Goal: Transaction & Acquisition: Book appointment/travel/reservation

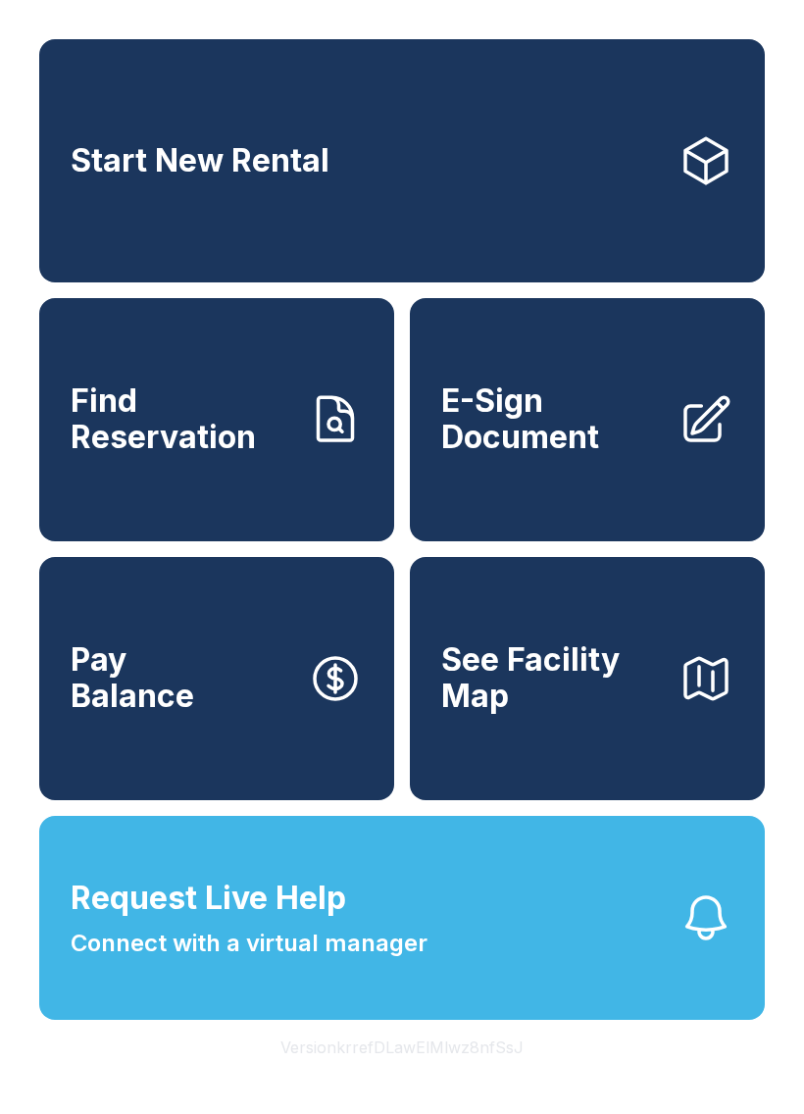
click at [621, 714] on span "See Facility Map" at bounding box center [552, 678] width 222 height 72
click at [440, 150] on link "Start New Rental" at bounding box center [402, 160] width 726 height 243
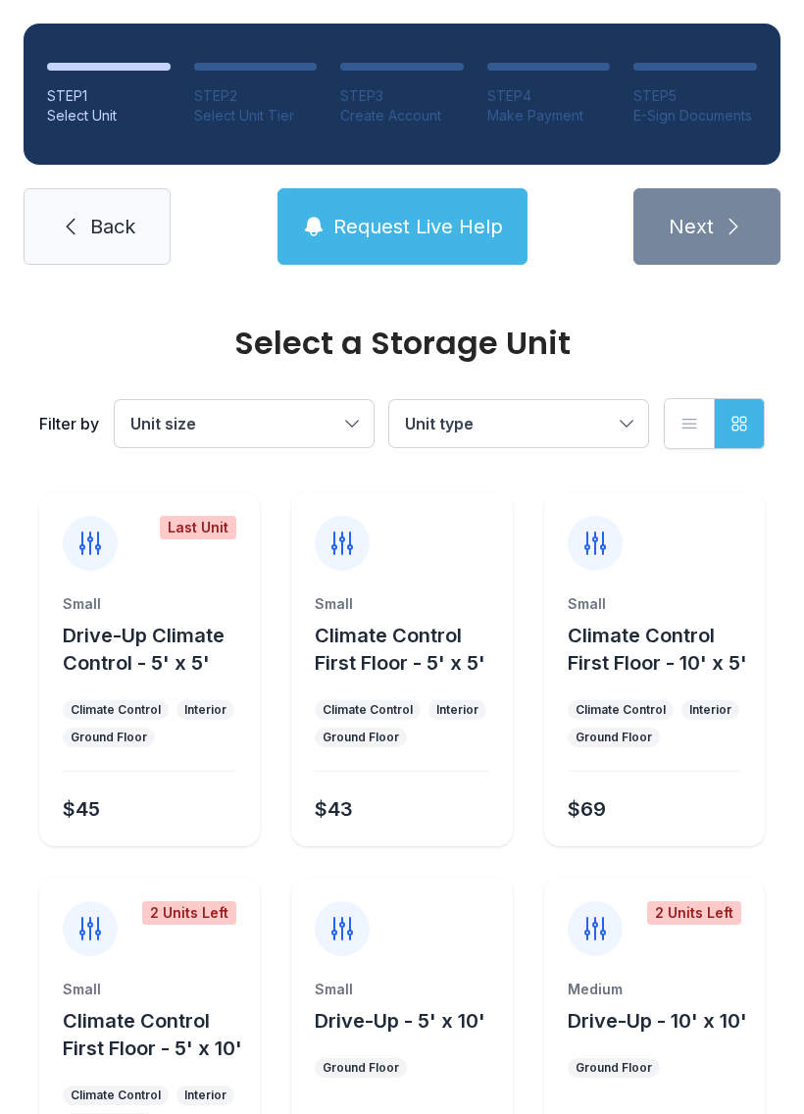
click at [88, 217] on link "Back" at bounding box center [97, 226] width 147 height 76
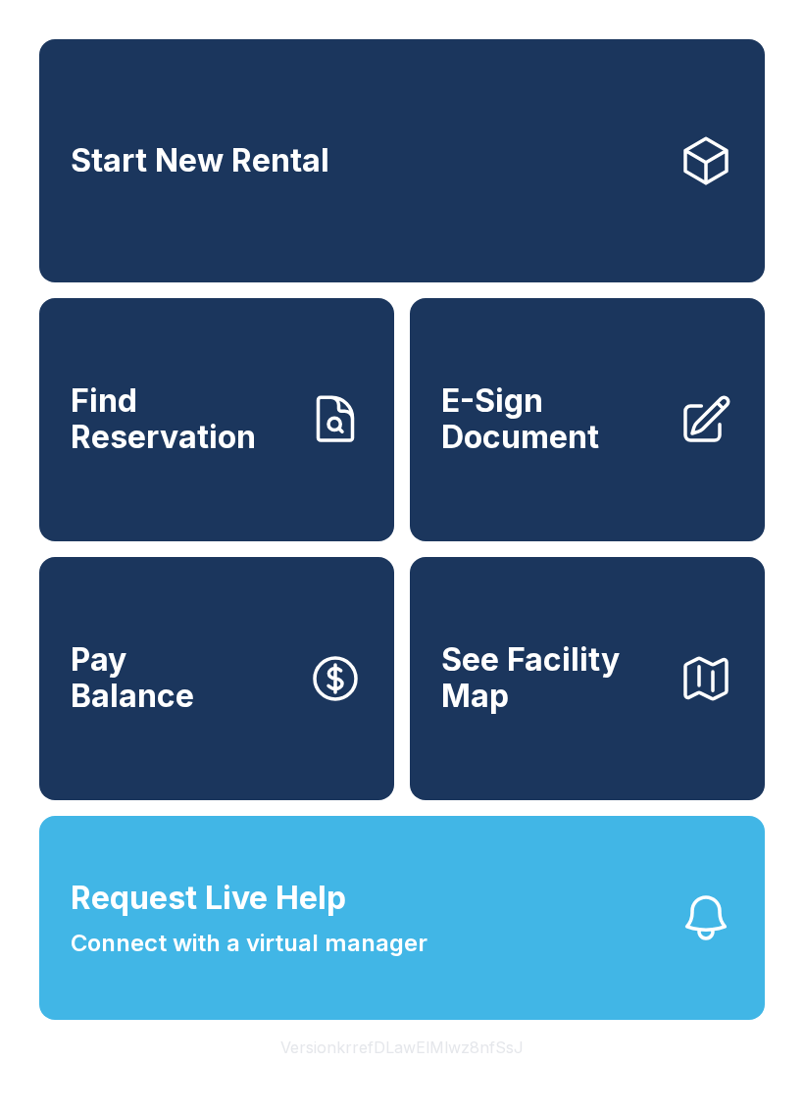
click at [356, 188] on link "Start New Rental" at bounding box center [402, 160] width 726 height 243
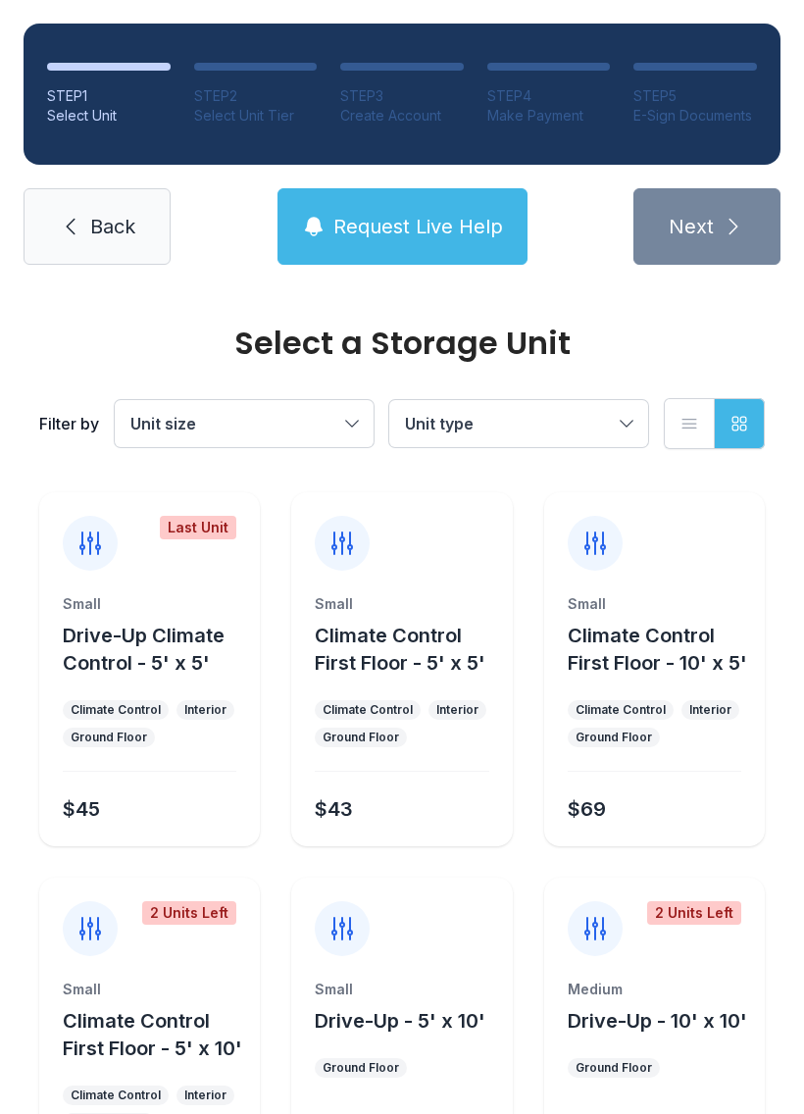
click at [354, 414] on button "Unit size" at bounding box center [244, 423] width 259 height 47
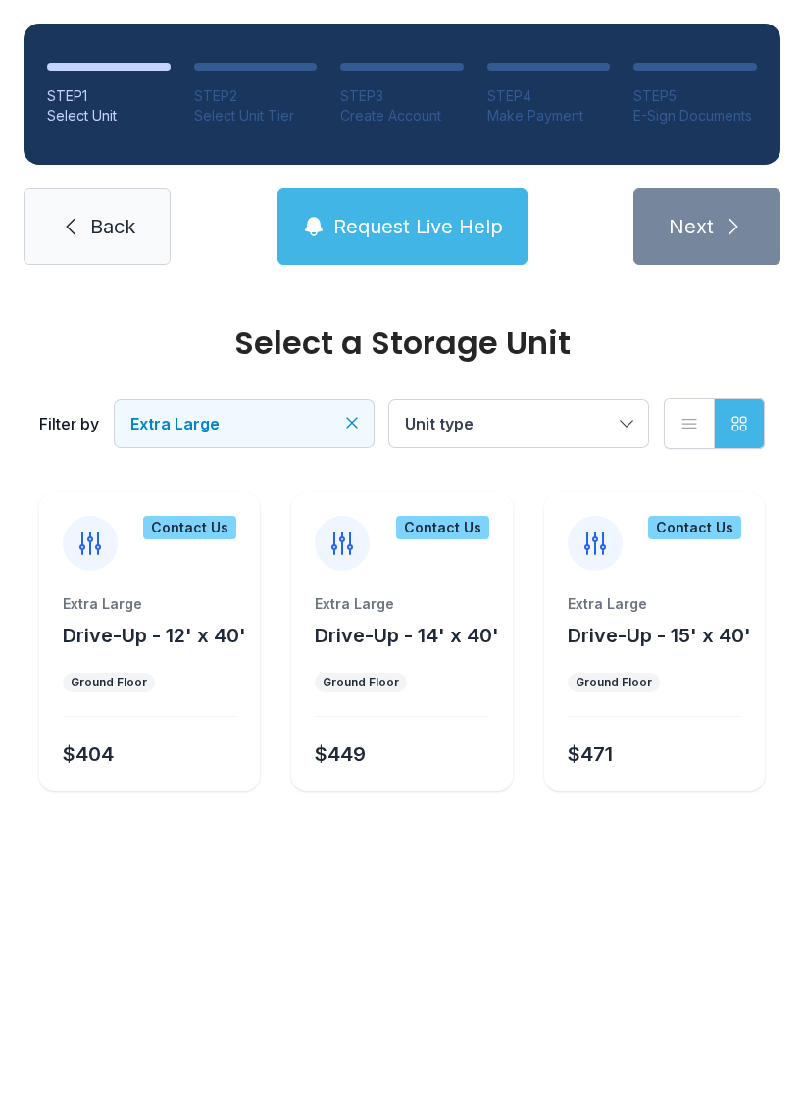
click at [629, 431] on button "Unit type" at bounding box center [518, 423] width 259 height 47
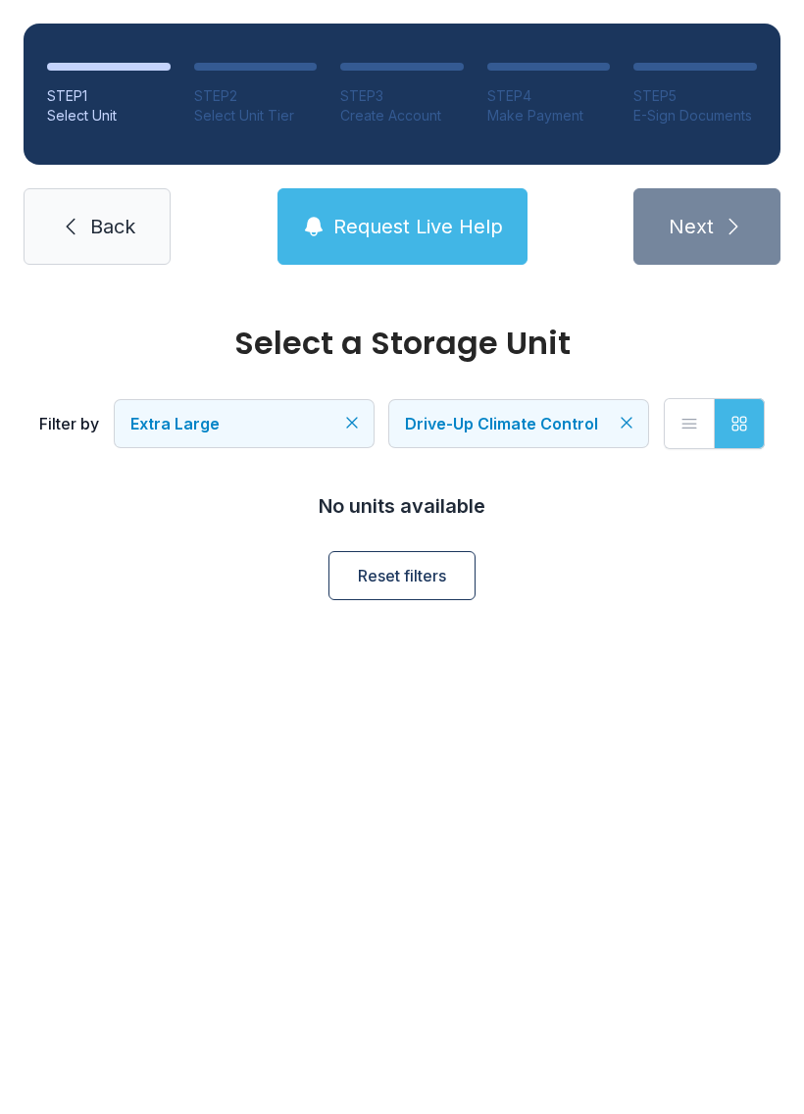
click at [357, 409] on button "Extra Large" at bounding box center [244, 423] width 259 height 47
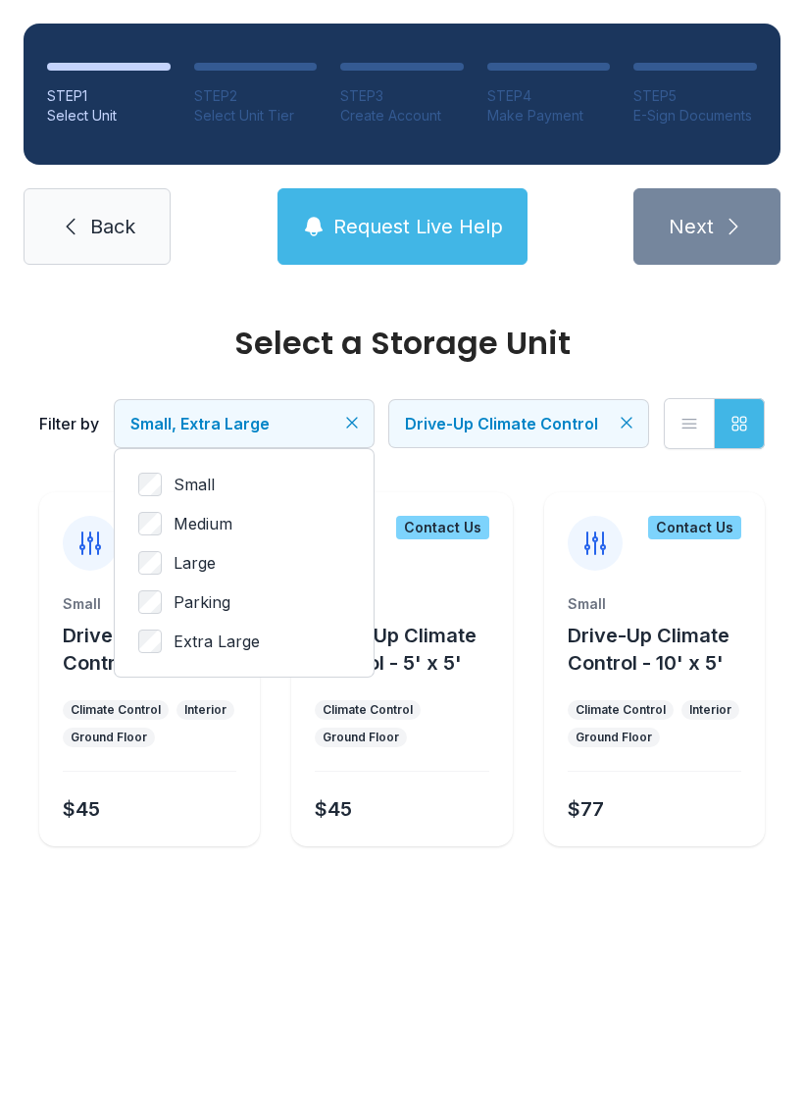
click at [623, 426] on icon "Clear filters" at bounding box center [627, 423] width 20 height 20
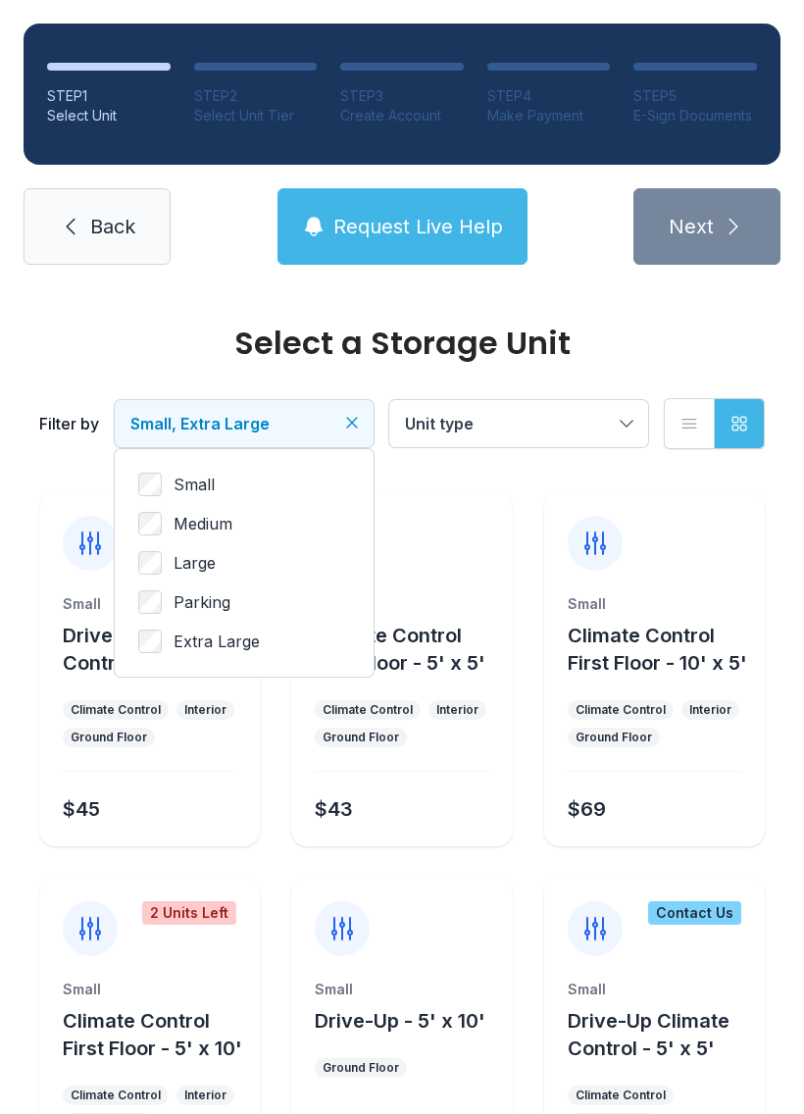
click at [632, 414] on button "Unit type" at bounding box center [518, 423] width 259 height 47
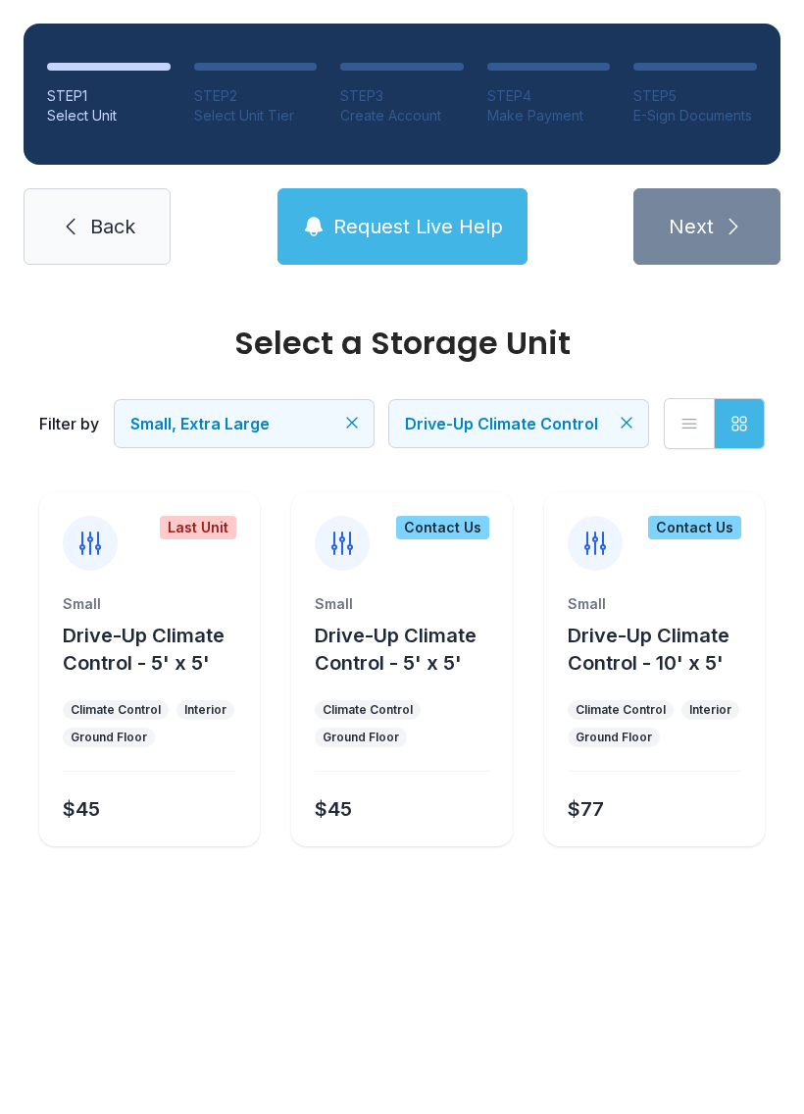
click at [351, 414] on icon "Clear filters" at bounding box center [352, 423] width 20 height 20
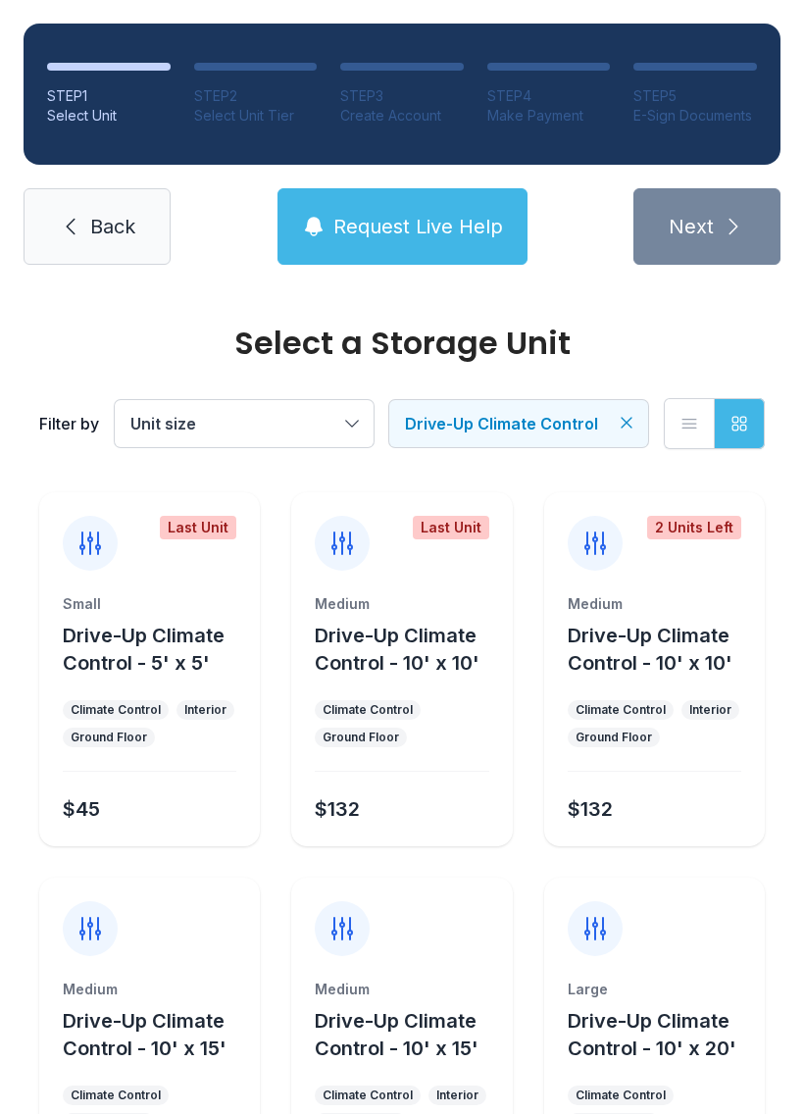
click at [353, 414] on button "Unit size" at bounding box center [244, 423] width 259 height 47
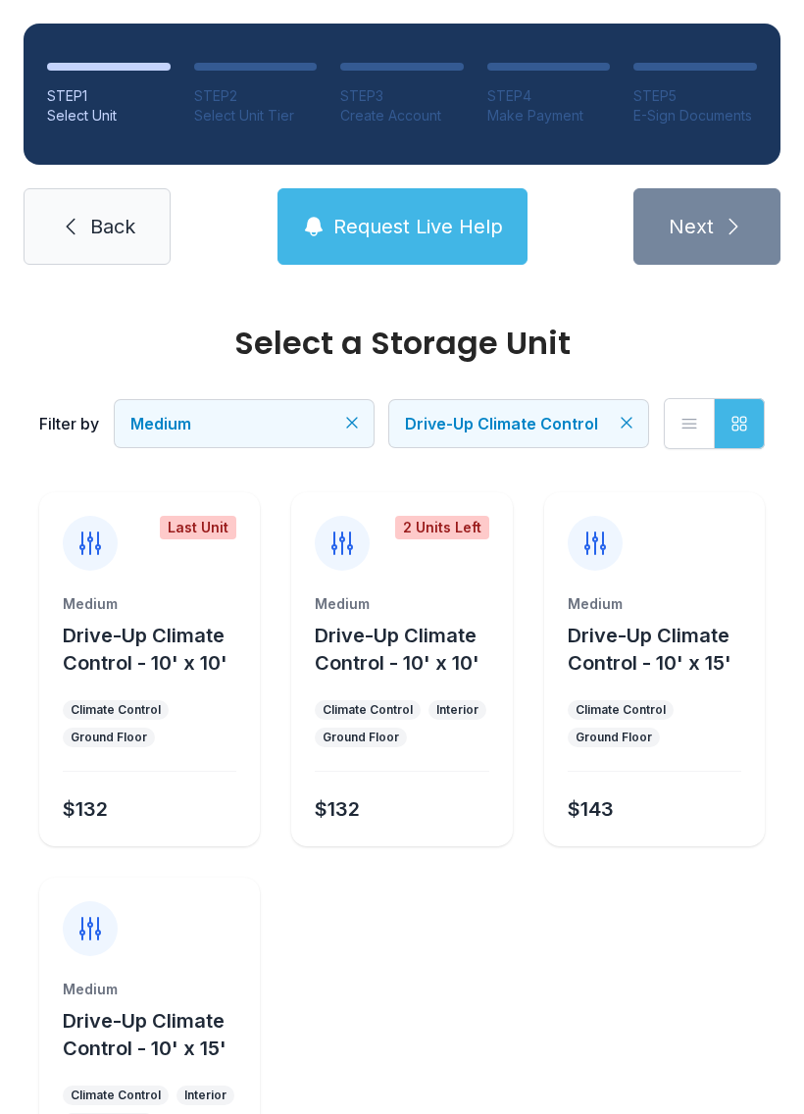
click at [342, 418] on button "Medium" at bounding box center [244, 423] width 259 height 47
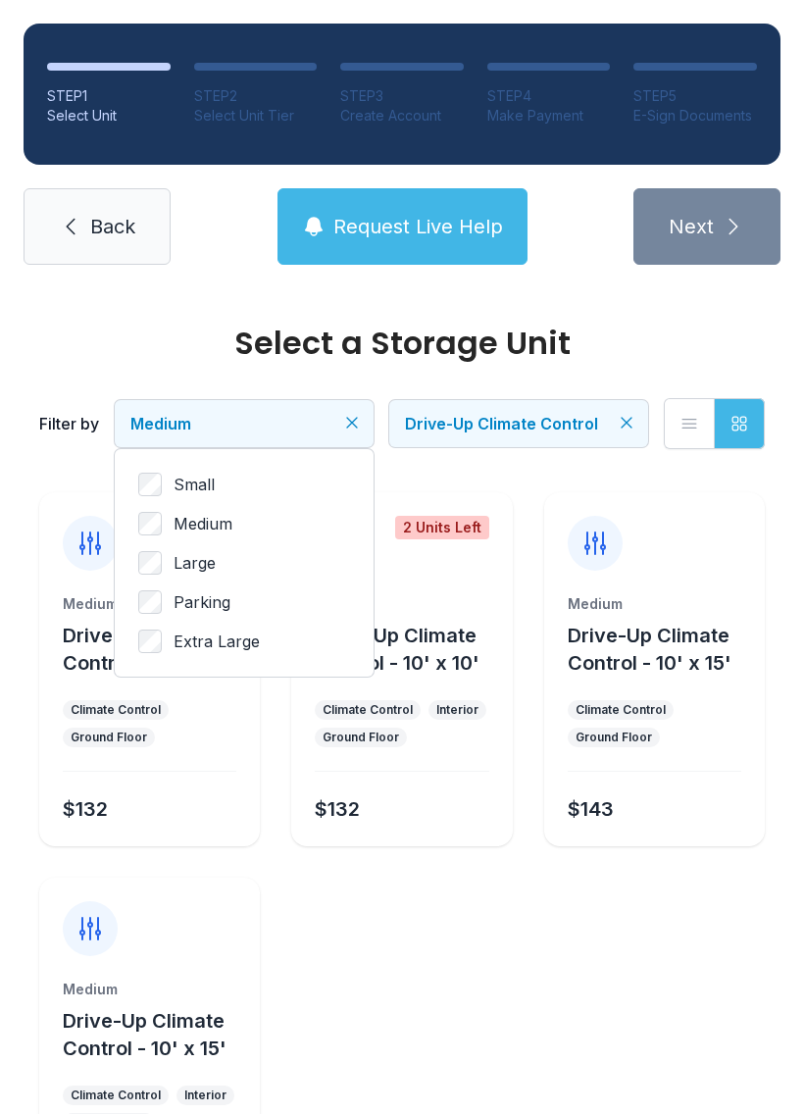
click at [172, 473] on label "Small" at bounding box center [244, 485] width 212 height 24
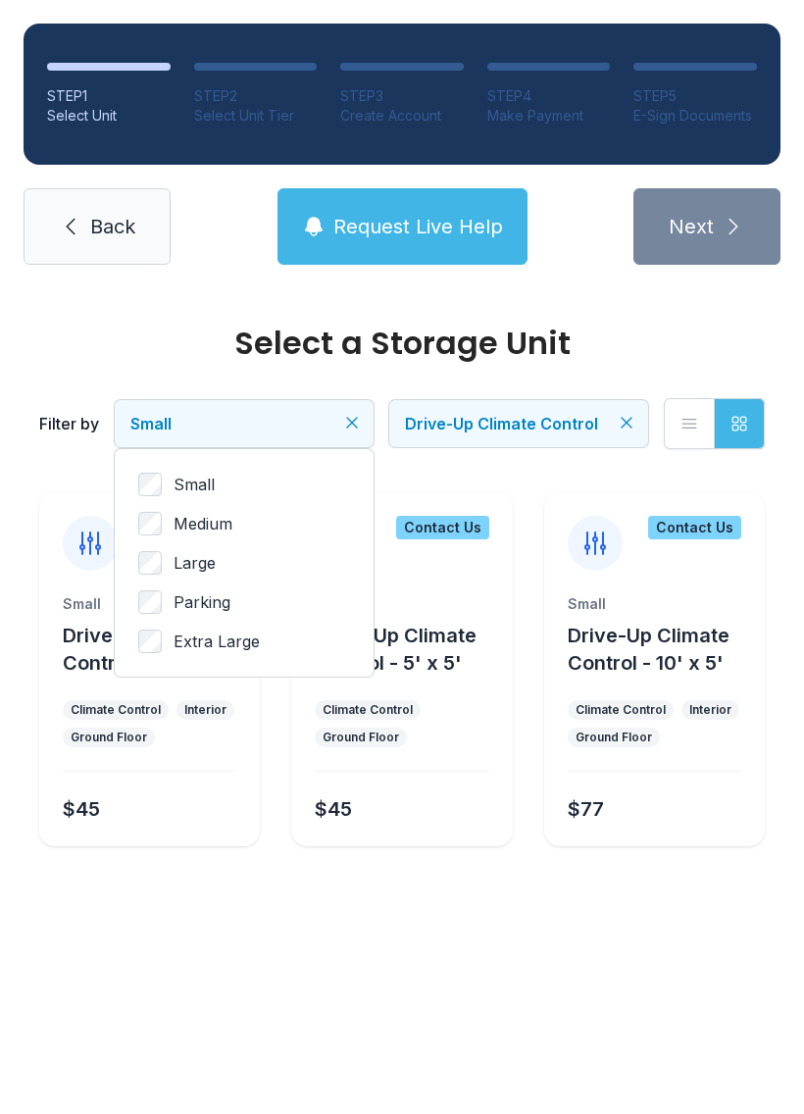
click at [618, 406] on button "Drive-Up Climate Control" at bounding box center [518, 423] width 259 height 47
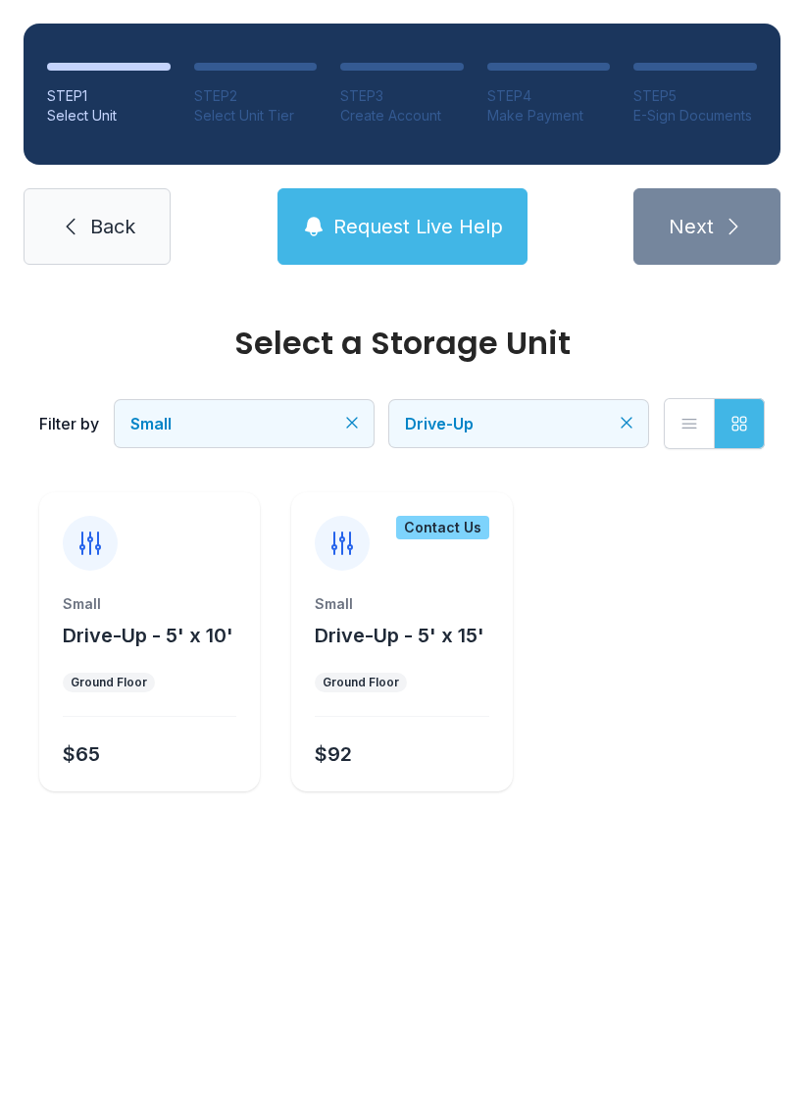
click at [186, 769] on div "Small Drive-Up - 5' x 10' Ground Floor $65" at bounding box center [149, 692] width 221 height 197
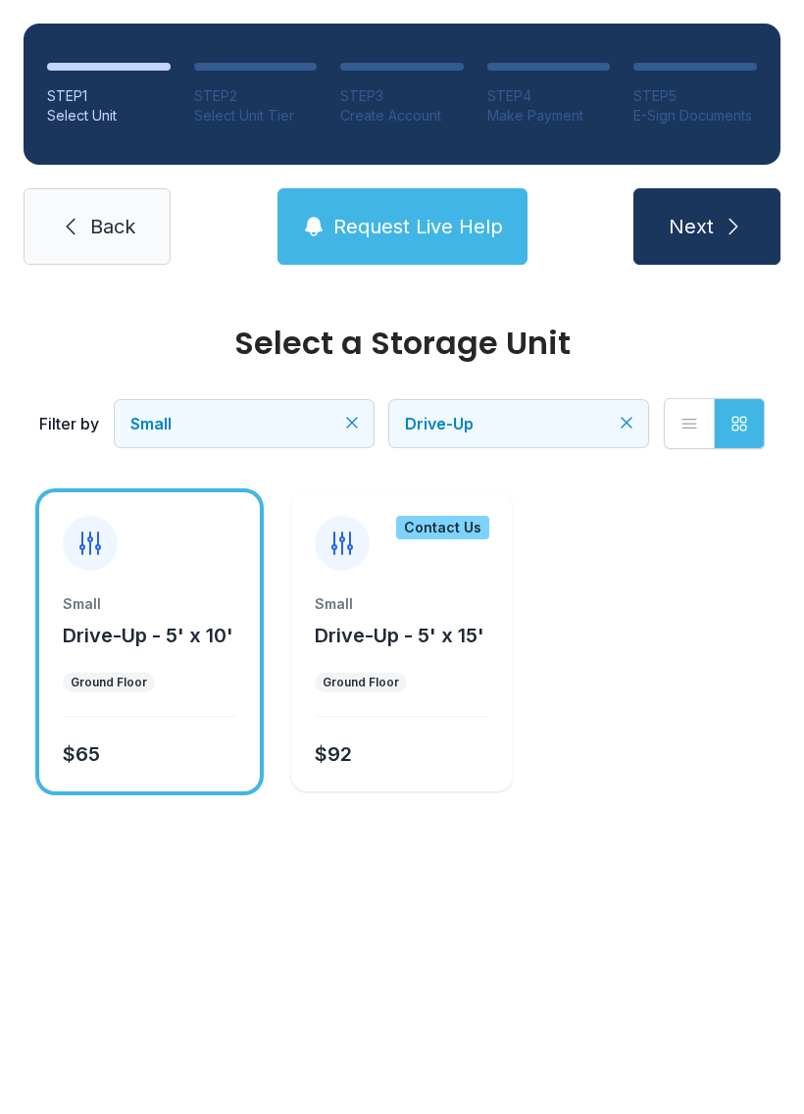
click at [318, 396] on div "Filter by Small Drive-Up List view Grid view" at bounding box center [402, 423] width 726 height 129
click at [349, 421] on icon "Clear filters" at bounding box center [352, 423] width 20 height 20
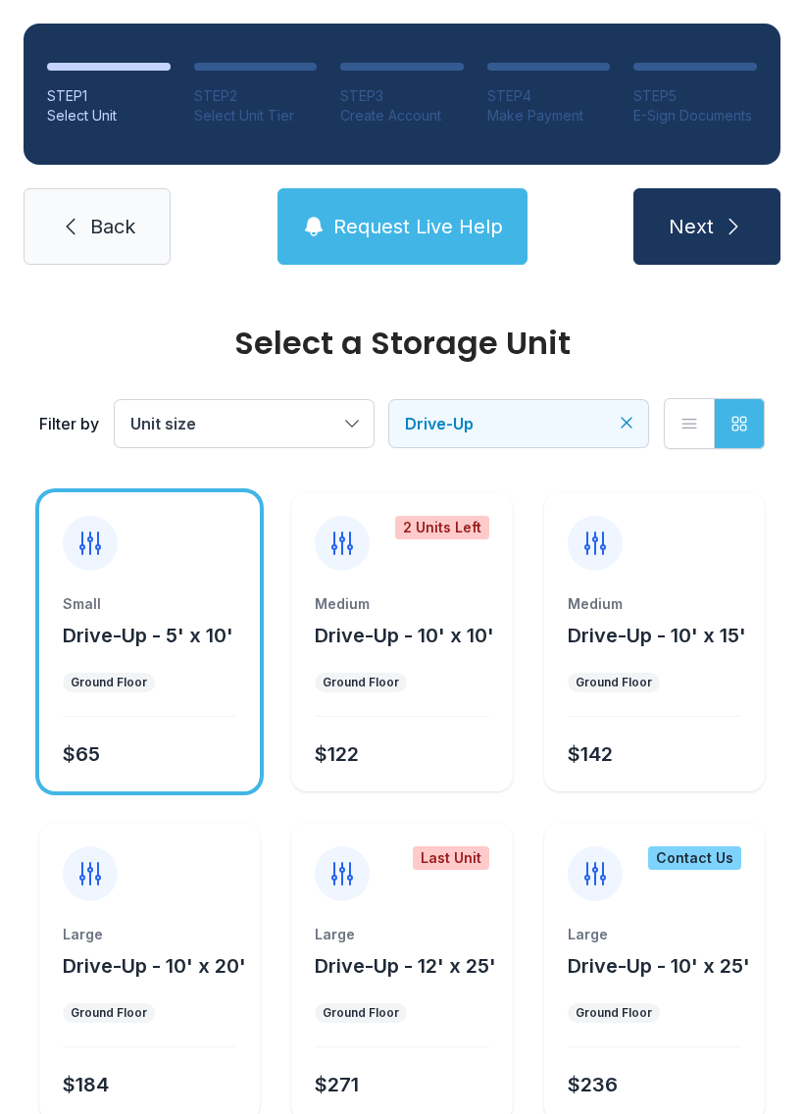
click at [331, 418] on span "Unit size" at bounding box center [234, 424] width 208 height 24
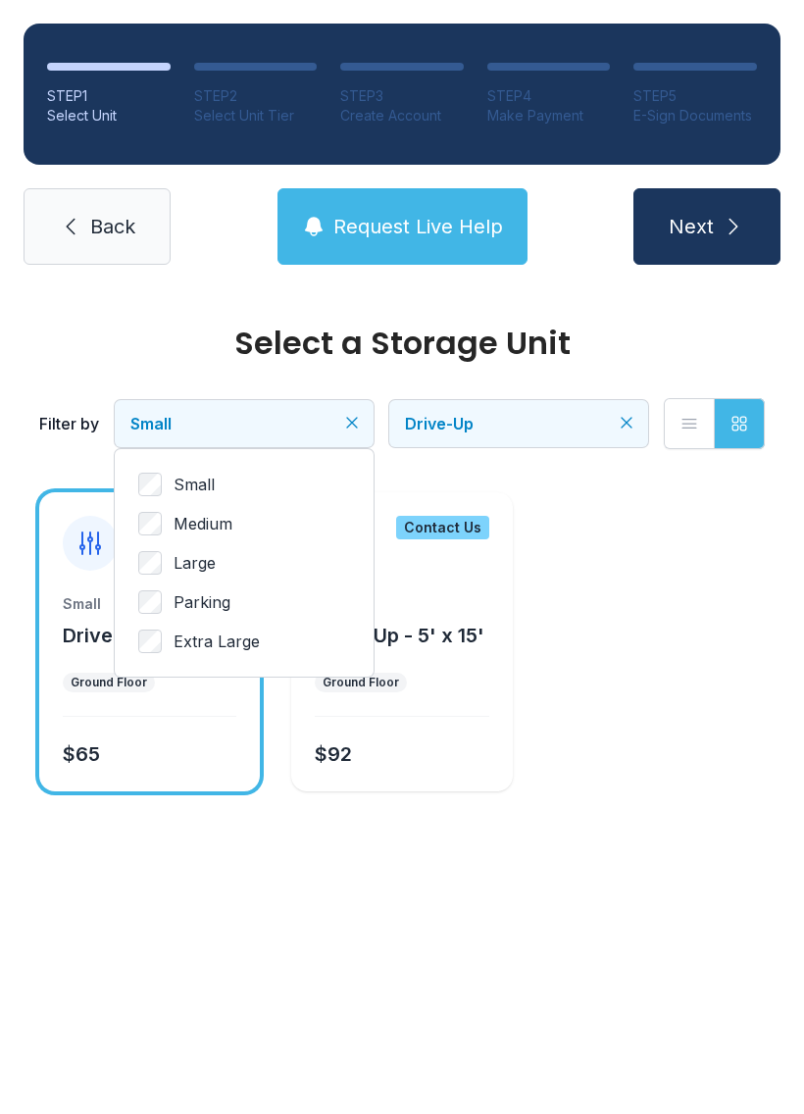
click at [624, 413] on icon "Clear filters" at bounding box center [627, 423] width 20 height 20
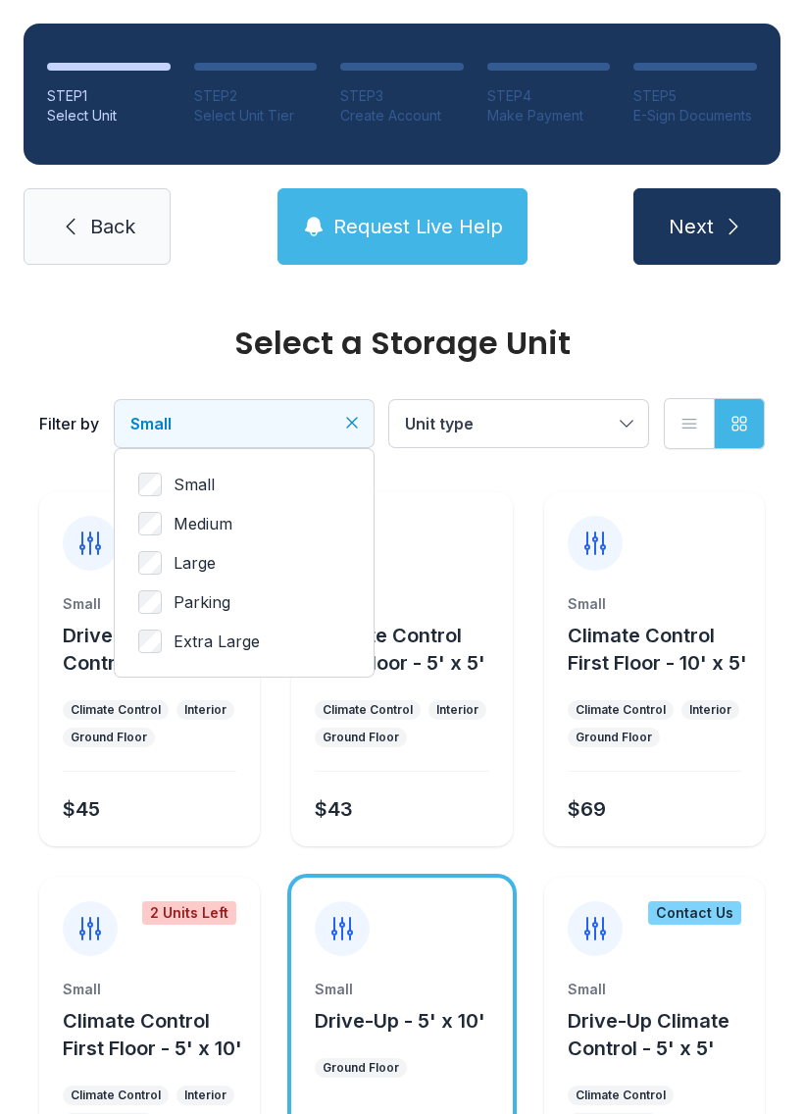
click at [616, 419] on button "Unit type" at bounding box center [518, 423] width 259 height 47
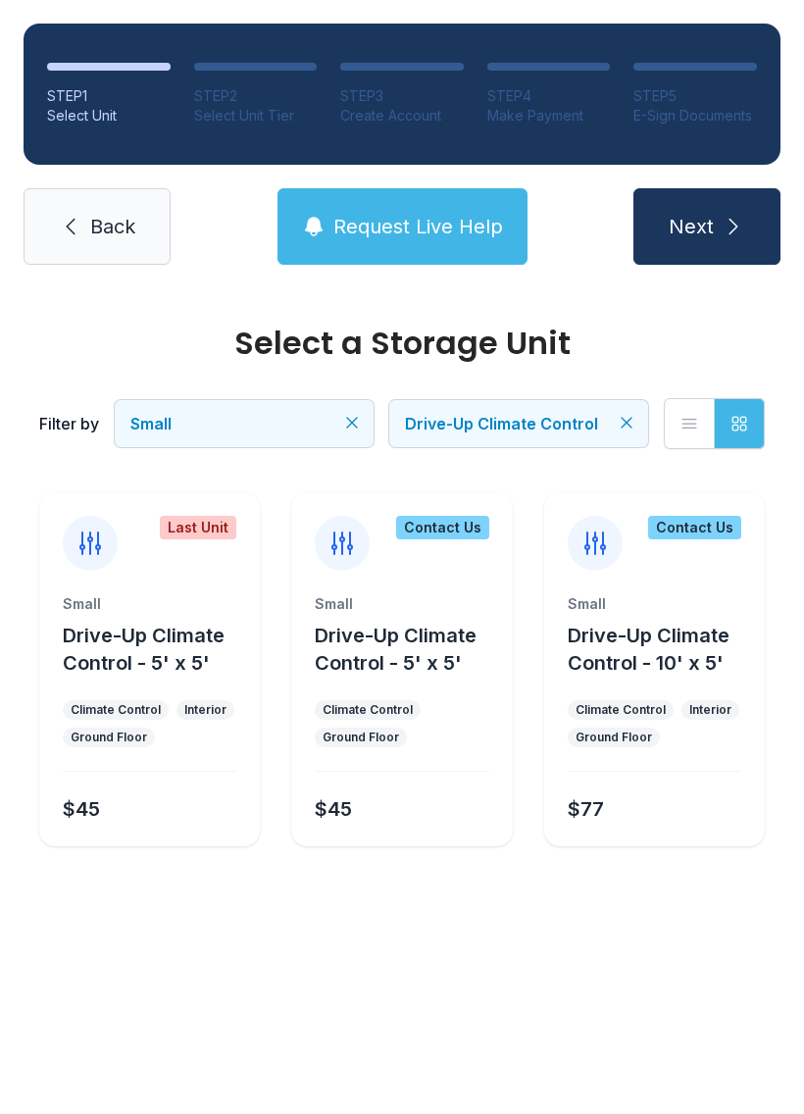
click at [103, 228] on span "Back" at bounding box center [112, 226] width 45 height 27
